Goal: Task Accomplishment & Management: Use online tool/utility

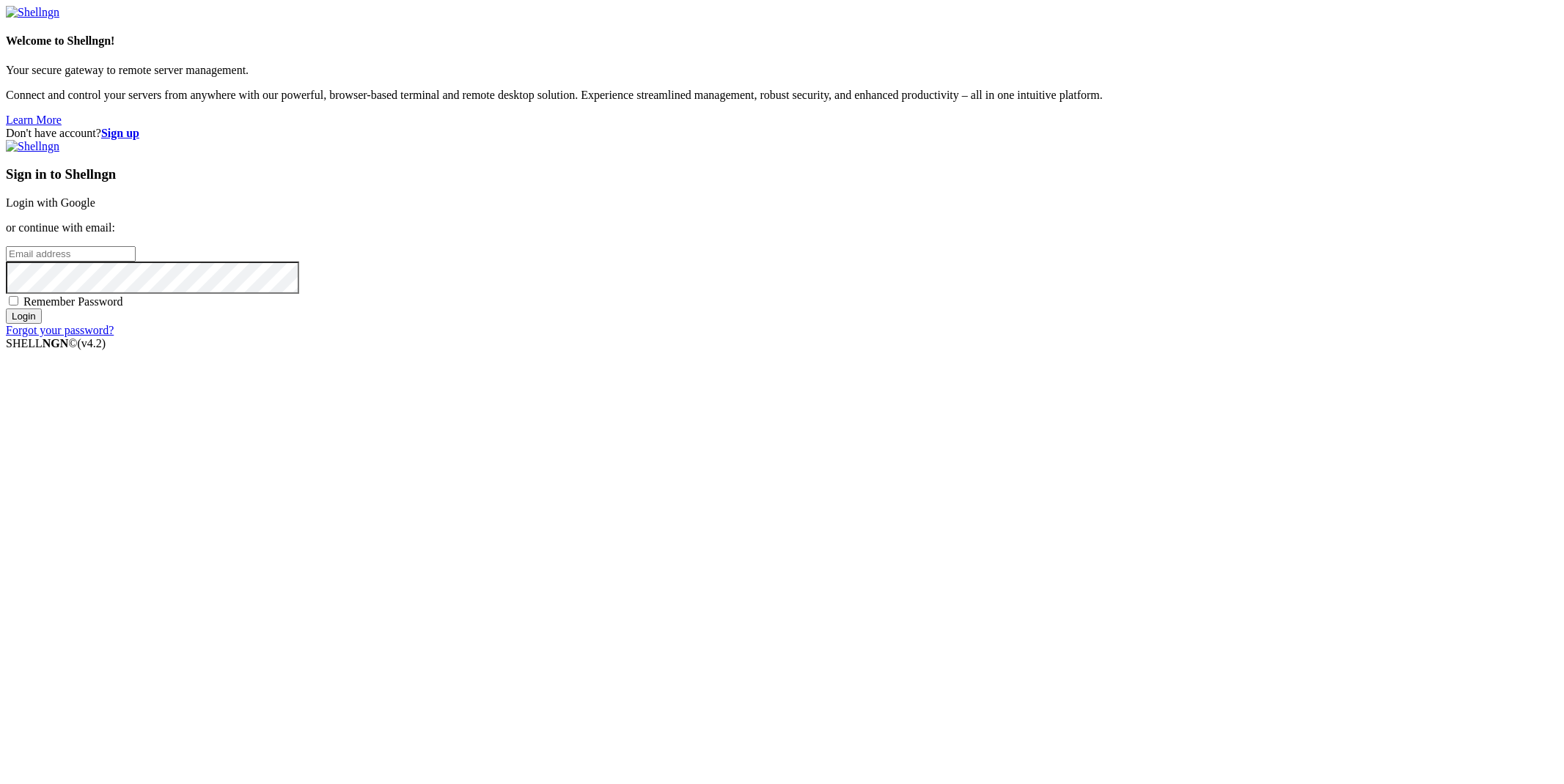
click at [95, 209] on link "Login with Google" at bounding box center [51, 203] width 90 height 12
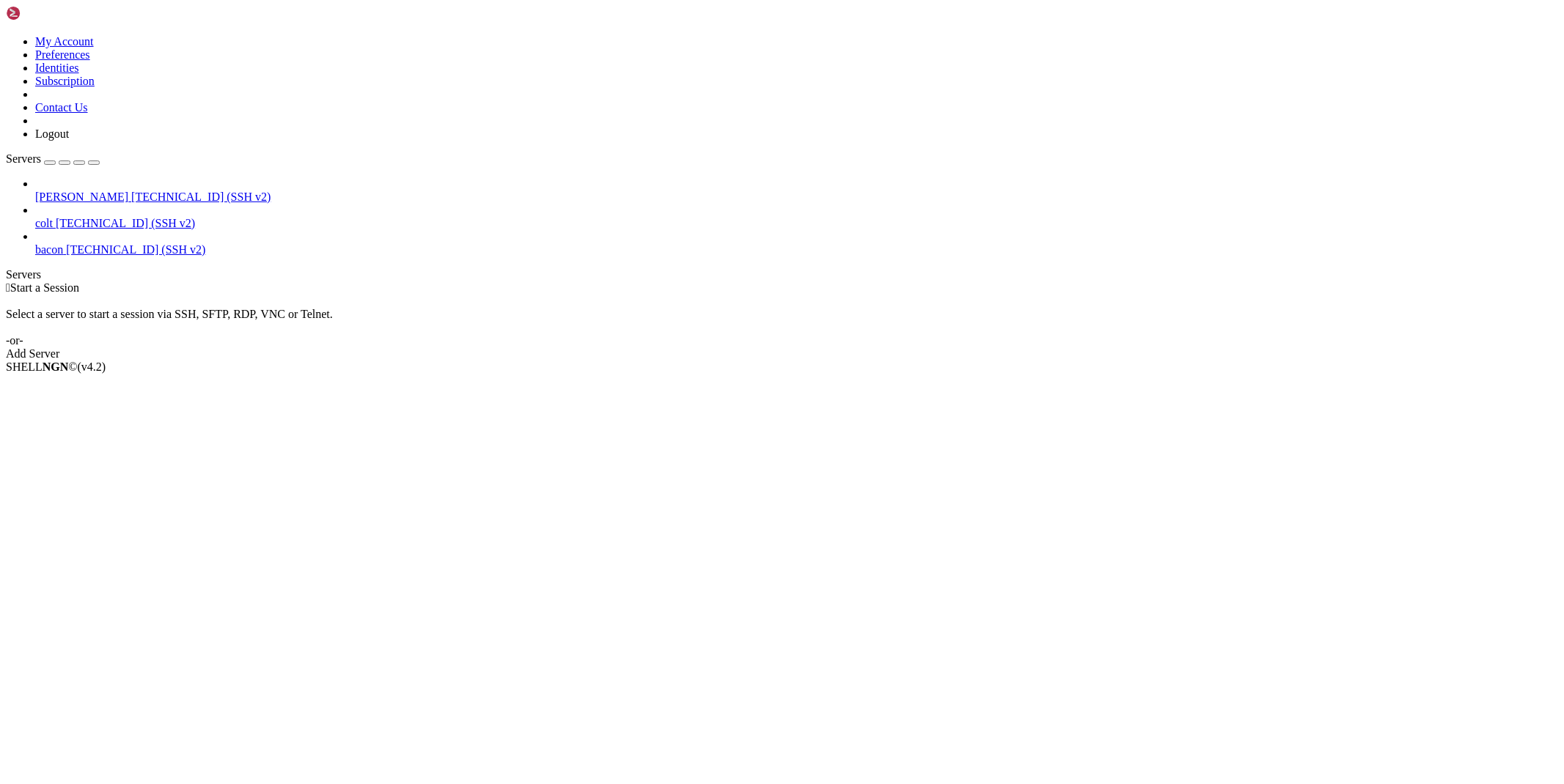
click at [46, 190] on span "[PERSON_NAME]" at bounding box center [82, 196] width 93 height 12
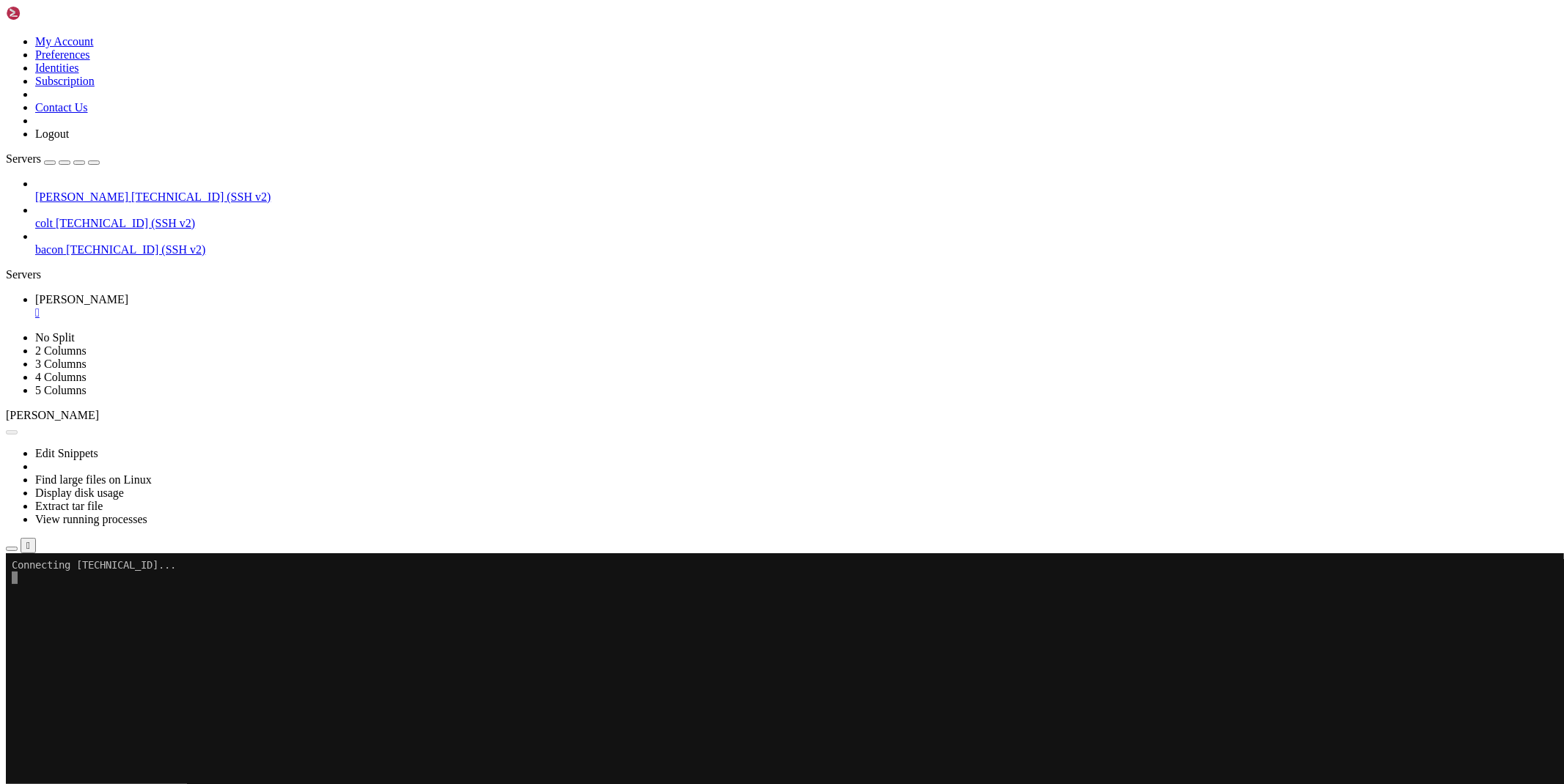
click at [12, 549] on icon "button" at bounding box center [12, 549] width 0 height 0
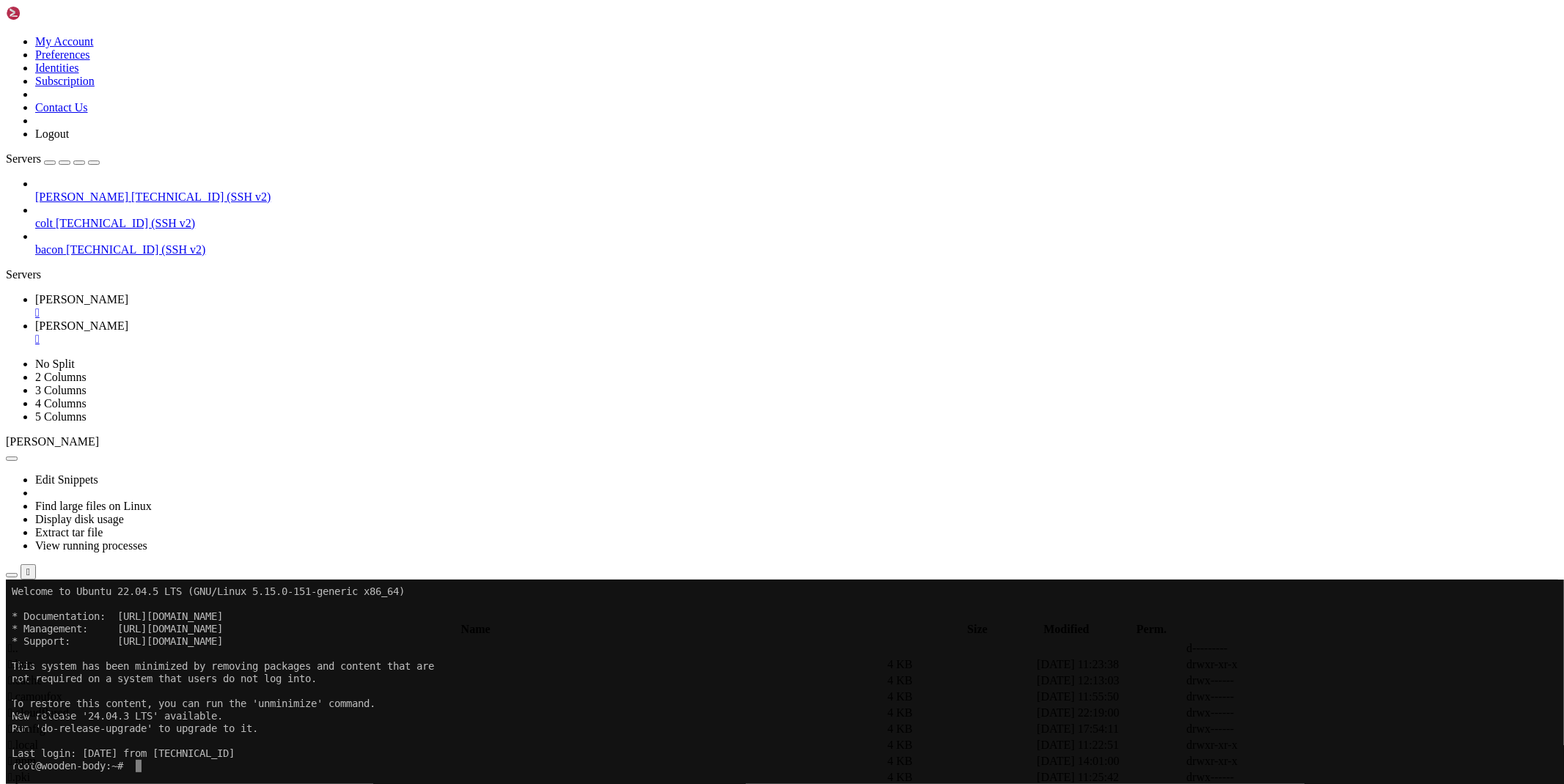
click at [44, 674] on span " bypass" at bounding box center [26, 680] width 36 height 12
type input "/root/ryx/bypass"
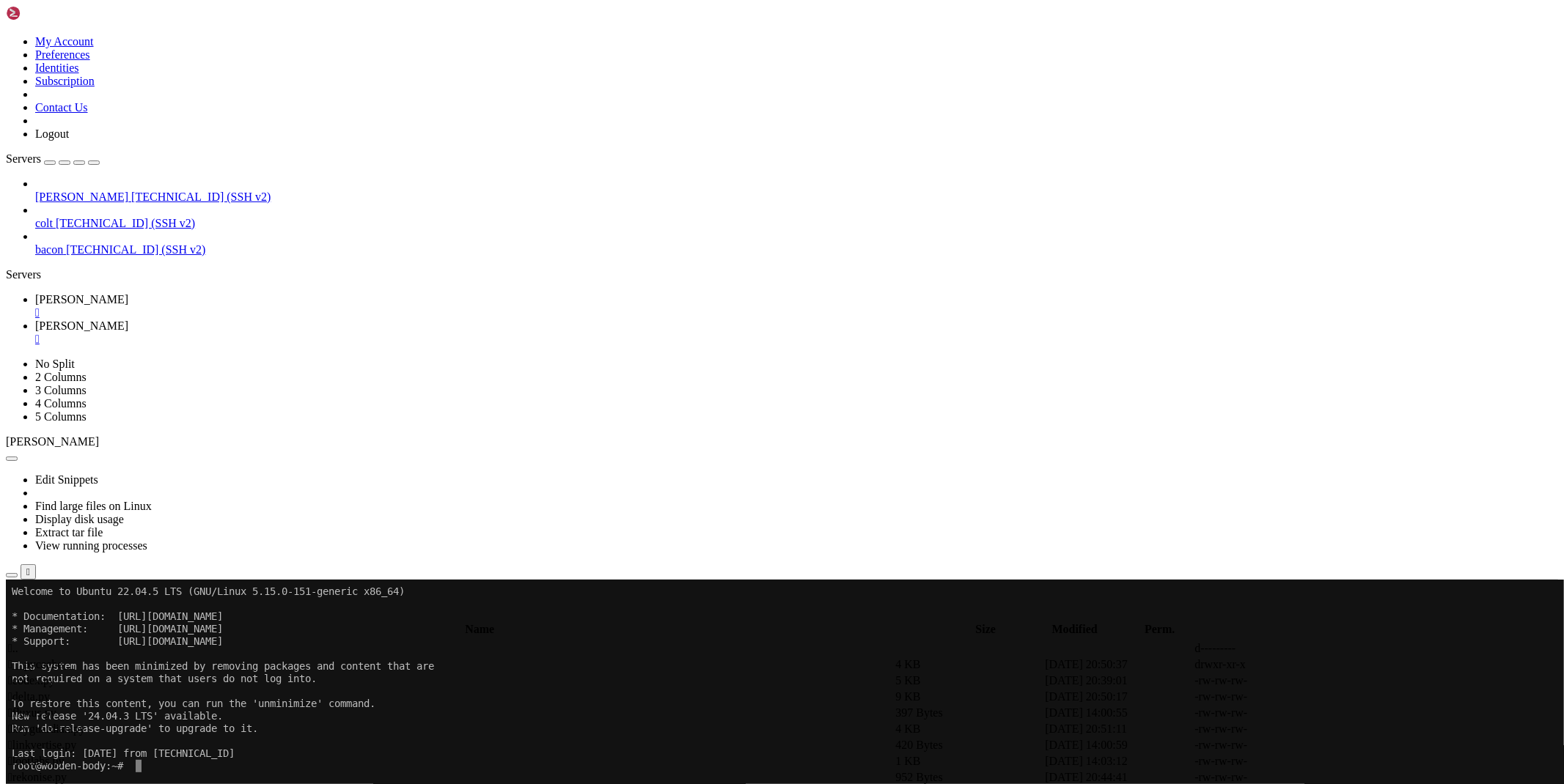
click at [1344, 697] on icon at bounding box center [1344, 697] width 0 height 0
type textarea "#proxy = await get_proxy()"
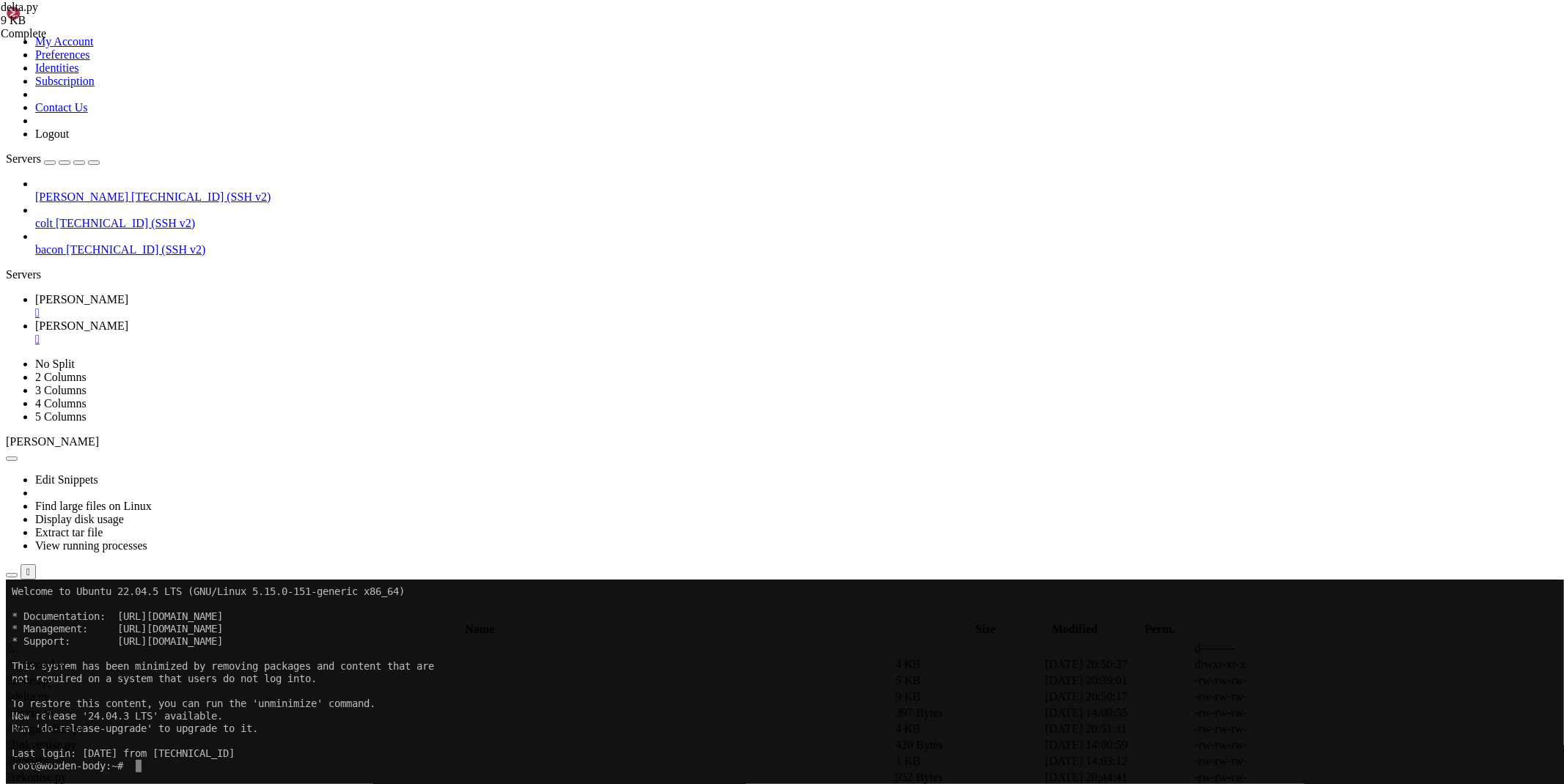
type textarea "#proxy = await get_proxy()"
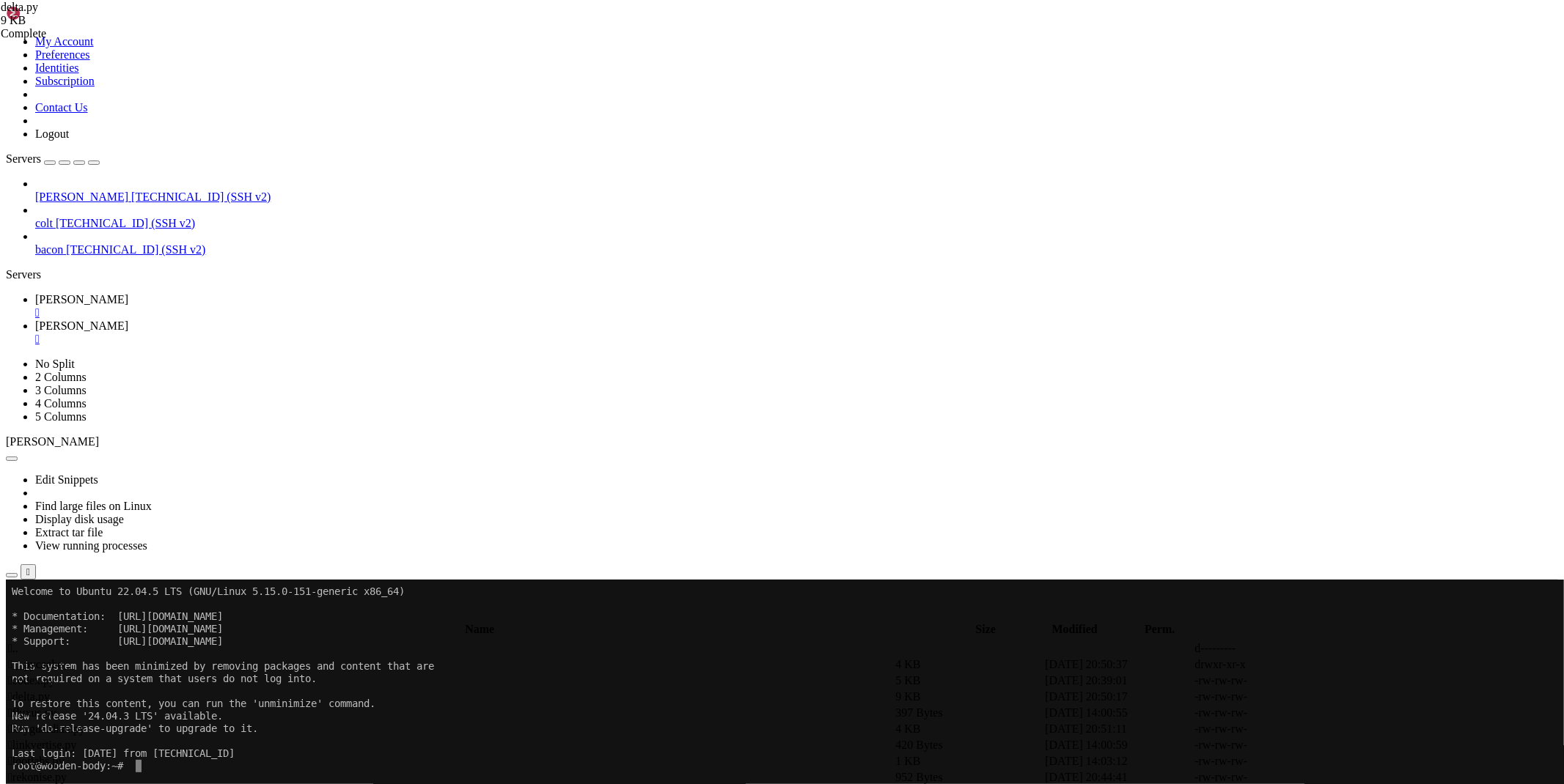
type textarea "proxy=None"
click at [36, 293] on icon at bounding box center [36, 299] width 0 height 12
click at [128, 319] on span "[PERSON_NAME]" at bounding box center [82, 326] width 93 height 12
click at [1344, 697] on icon at bounding box center [1344, 697] width 0 height 0
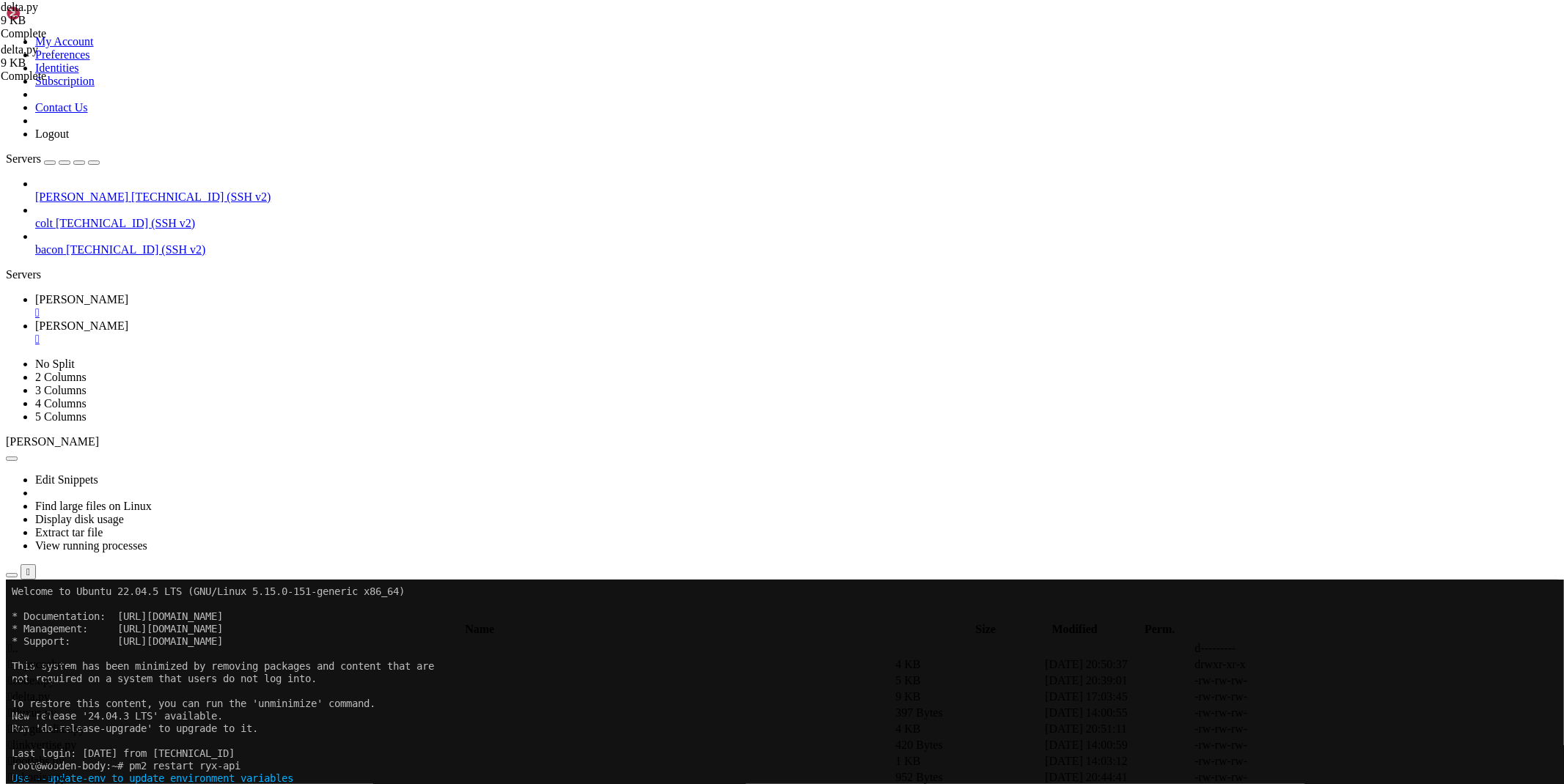
scroll to position [677, 0]
drag, startPoint x: 495, startPoint y: 574, endPoint x: 145, endPoint y: 553, distance: 350.6
click at [145, 553] on div "My Account Preferences Identities Subscription Contact Us Logout Servers [PERSO…" at bounding box center [782, 707] width 1552 height 1403
type textarea "await status(domain, newticket, _headers, proxy)"
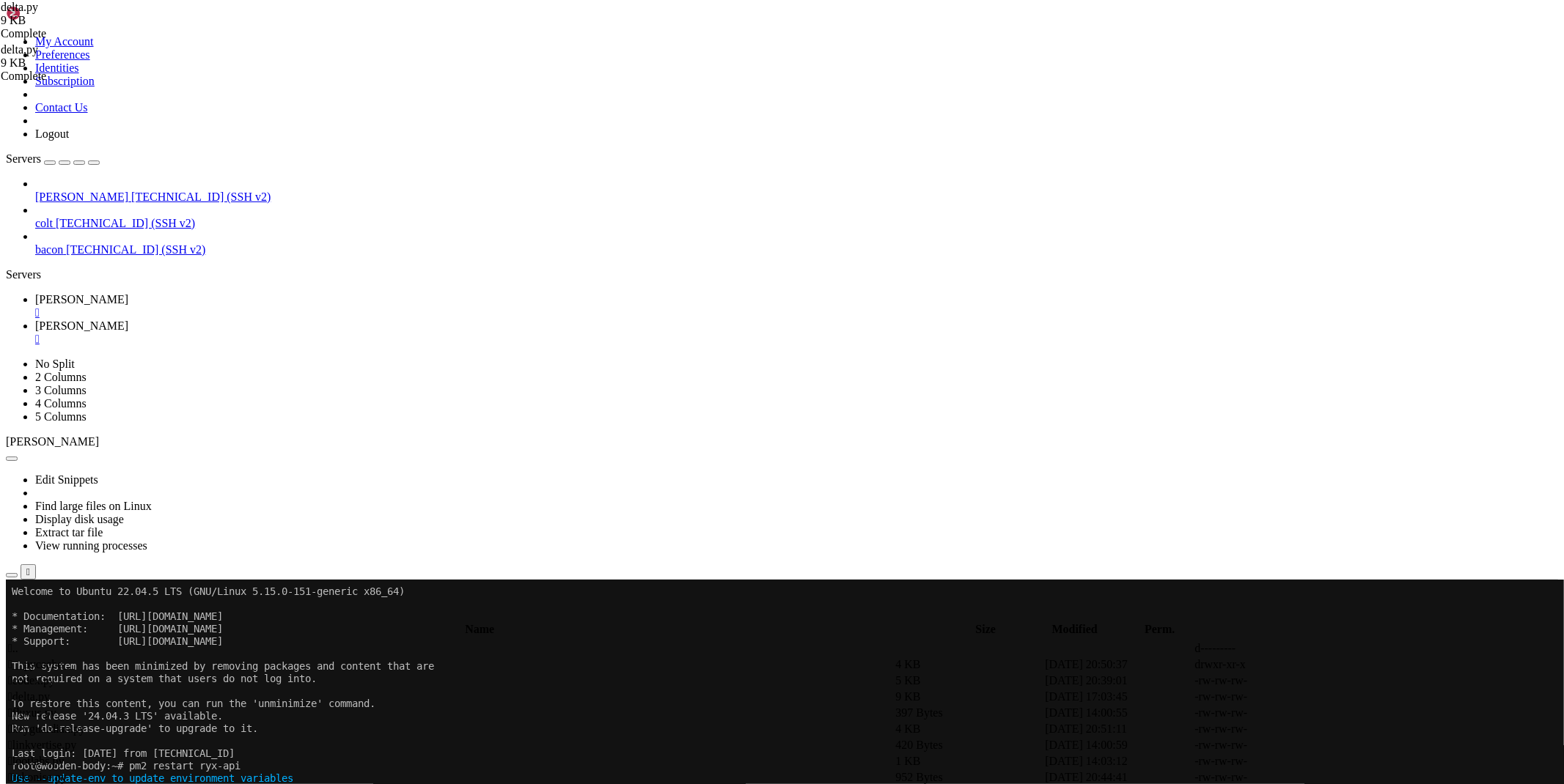
drag, startPoint x: 625, startPoint y: 628, endPoint x: 148, endPoint y: 589, distance: 478.6
click at [148, 589] on div "My Account Preferences Identities Subscription Contact Us Logout Servers [PERSO…" at bounding box center [782, 707] width 1552 height 1403
type textarea "__security = await security(domain, newticket, _headers, proxy) if __security i…"
drag, startPoint x: 620, startPoint y: 648, endPoint x: 162, endPoint y: 634, distance: 458.2
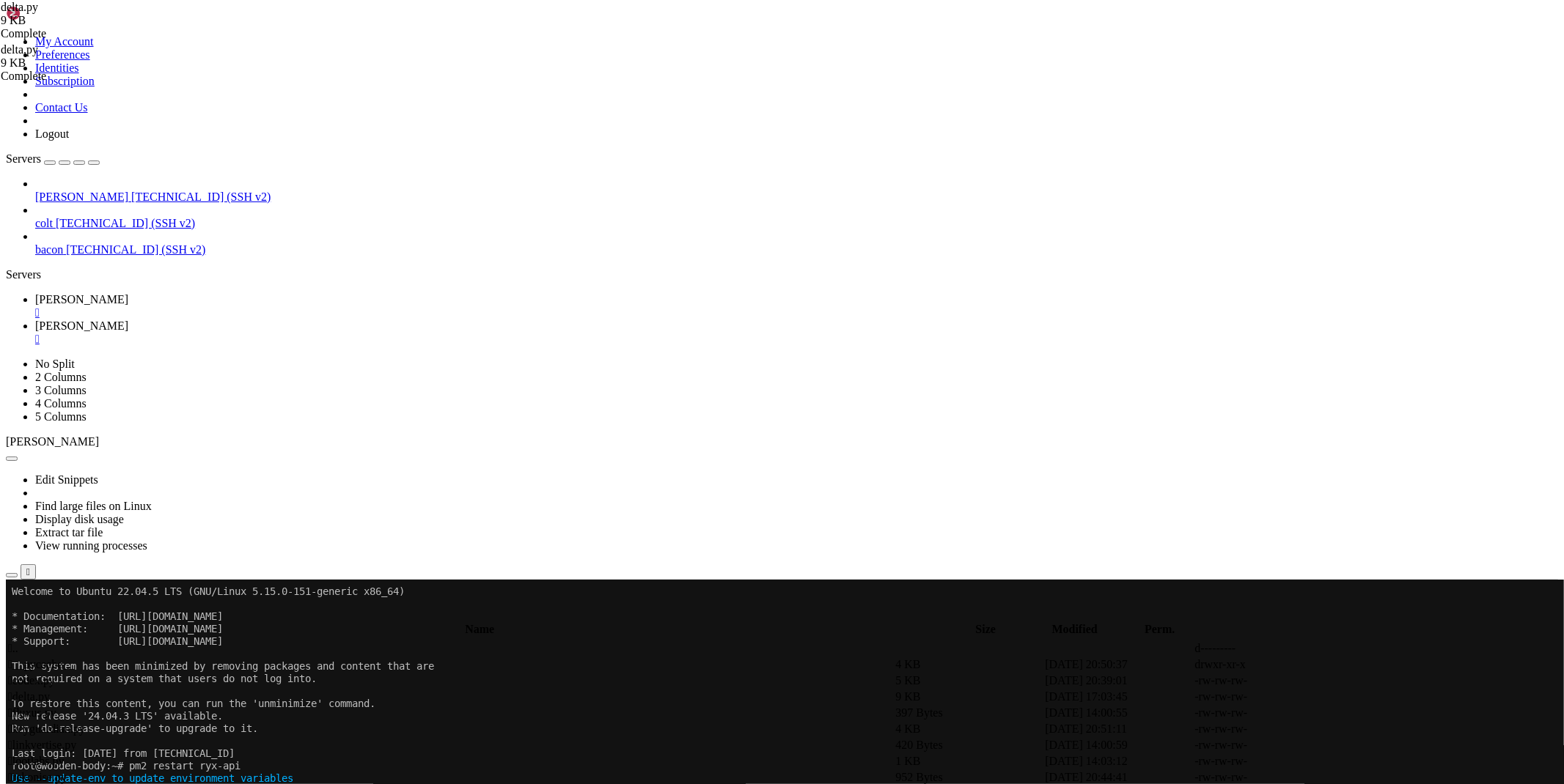
click at [162, 634] on div "My Account Preferences Identities Subscription Contact Us Logout Servers [PERSO…" at bounding box center [782, 707] width 1552 height 1403
type textarea "async with aiohttp.ClientSession() as session:"
drag, startPoint x: 500, startPoint y: 669, endPoint x: 139, endPoint y: 660, distance: 361.1
click at [139, 660] on div "My Account Preferences Identities Subscription Contact Us Logout Servers [PERSO…" at bounding box center [782, 707] width 1552 height 1403
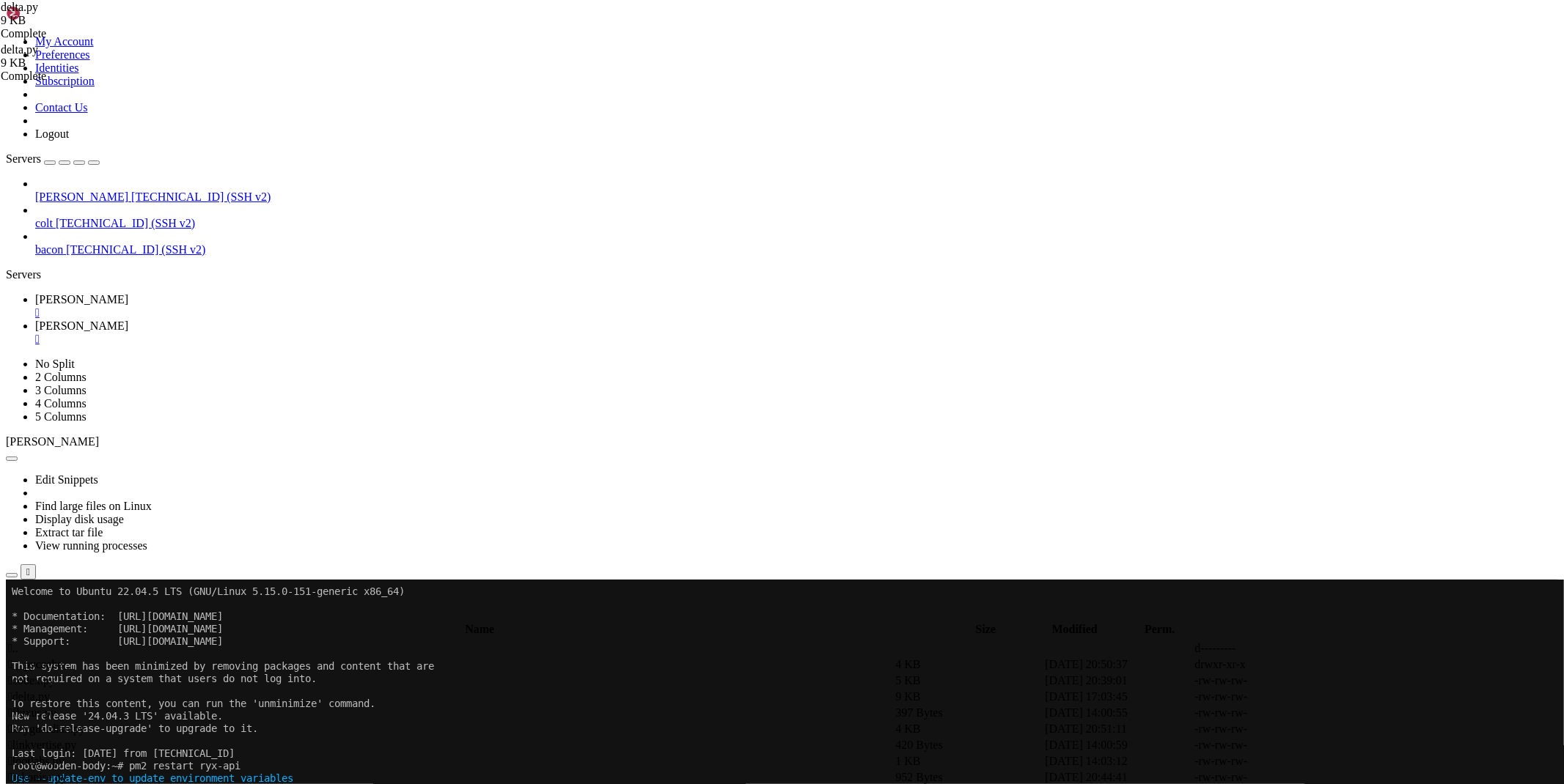
type textarea "await security(domain, newticket, _headers, proxy)"
type textarea "#if proxy is None: return 'An error occurred while bypass the Delta X (proxy)'"
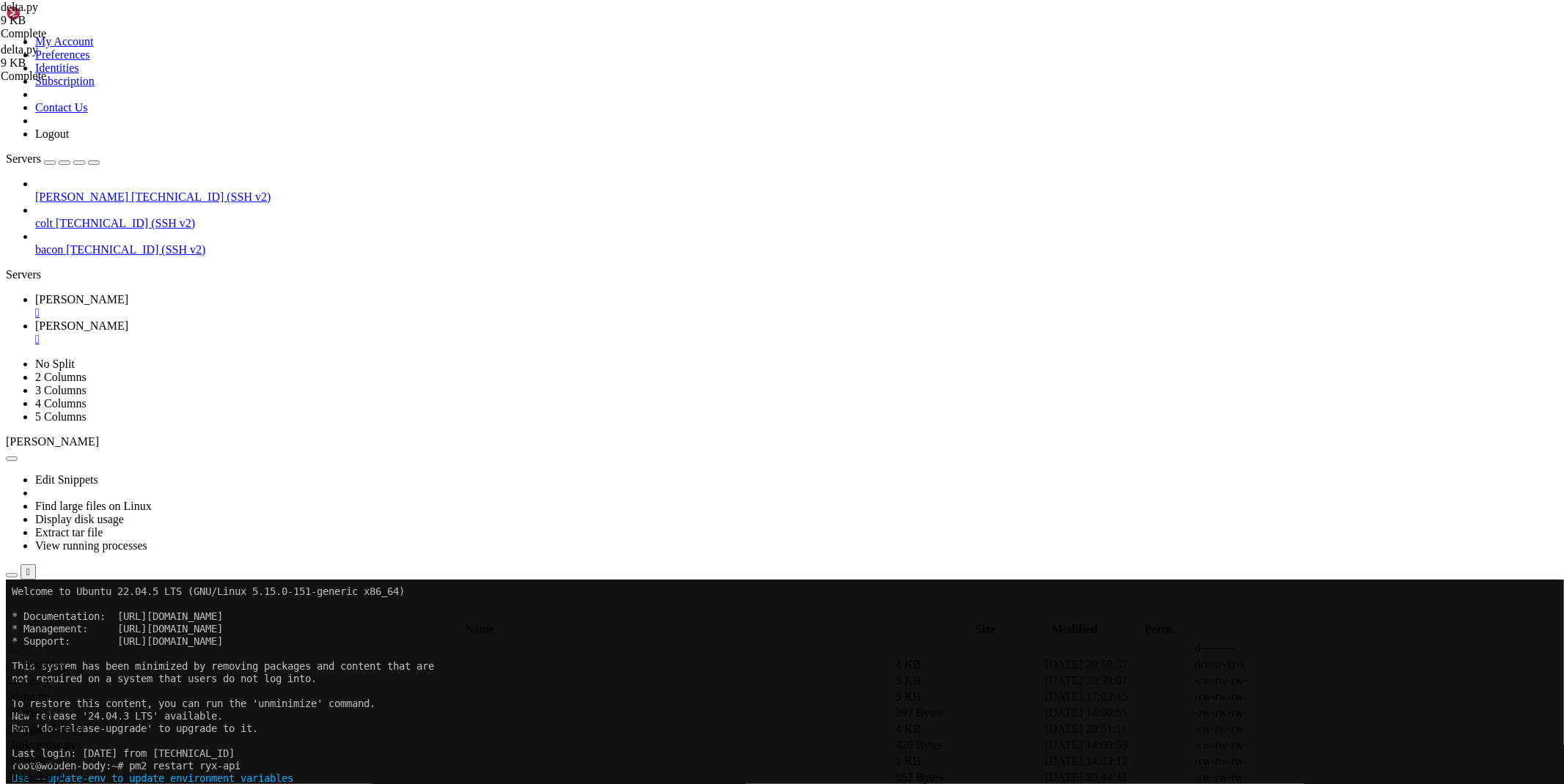
click at [231, 293] on link "[PERSON_NAME] " at bounding box center [797, 306] width 1523 height 26
click at [36, 319] on icon at bounding box center [36, 326] width 0 height 12
click at [1344, 697] on icon at bounding box center [1344, 697] width 0 height 0
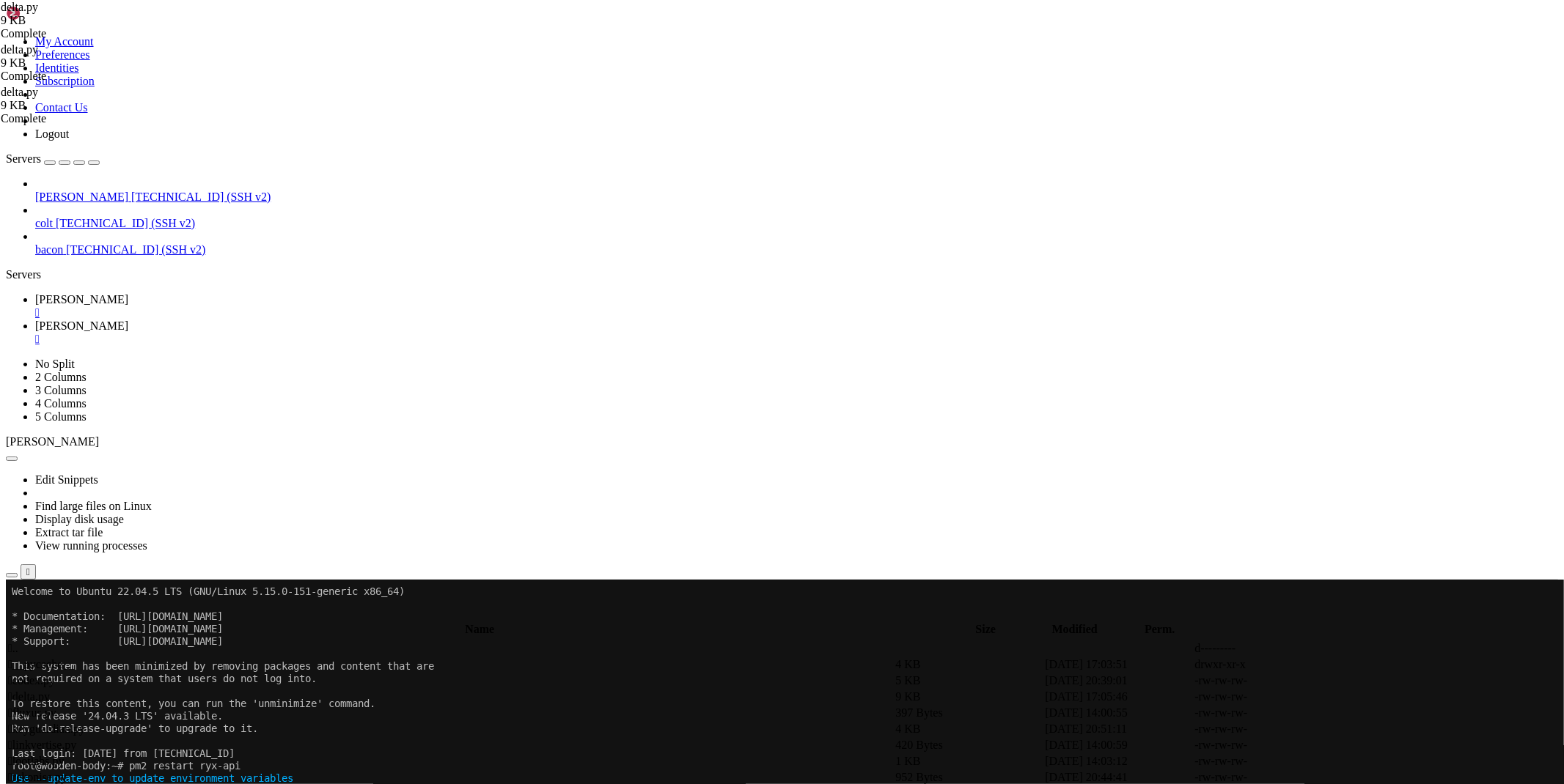
type textarea "newticket = _lootlabs.split('a?d=',1)[1]"
type textarea "await security(domain, newticket, _headers, proxy)"
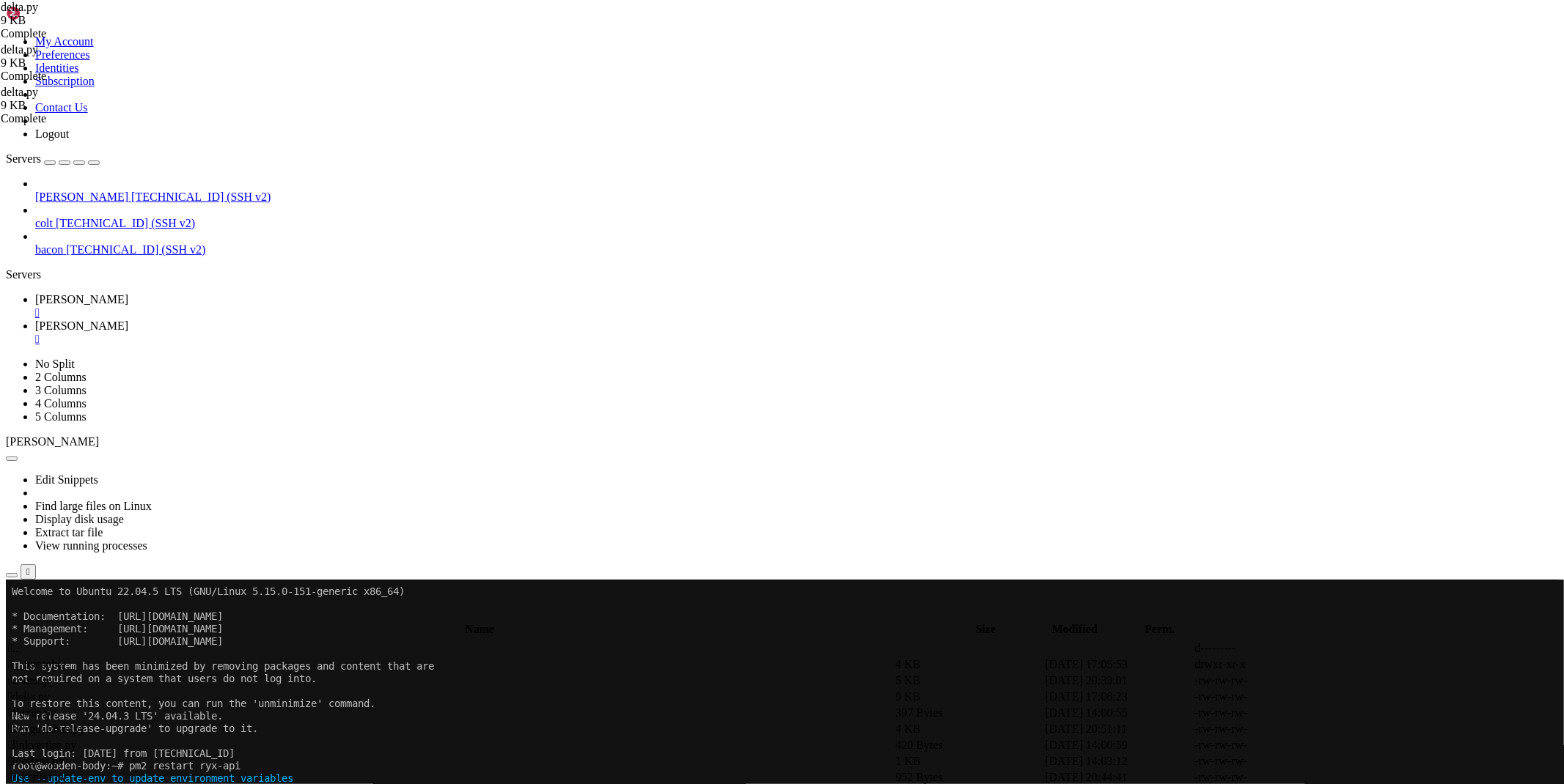
click at [207, 293] on link "[PERSON_NAME] " at bounding box center [797, 306] width 1523 height 26
